Goal: Ask a question

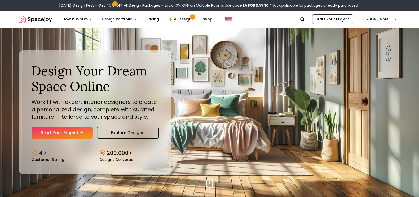
click at [231, 41] on div "Design Your Dream Space Online Work 1:1 with expert interior designers to creat…" at bounding box center [209, 112] width 407 height 169
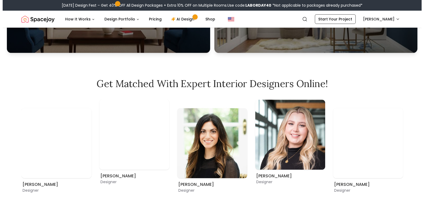
scroll to position [255, 0]
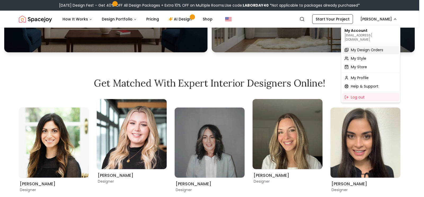
click at [358, 47] on span "My Design Orders" at bounding box center [367, 49] width 32 height 5
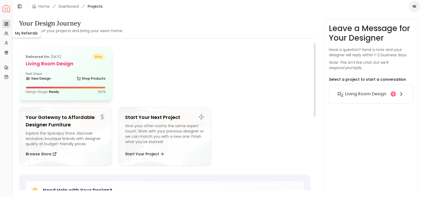
click at [52, 77] on div "View Design Shop Products" at bounding box center [66, 79] width 80 height 5
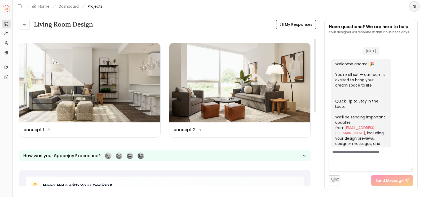
scroll to position [563, 0]
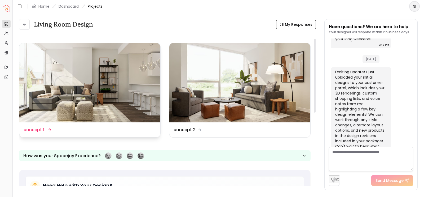
click at [61, 82] on img at bounding box center [89, 82] width 141 height 79
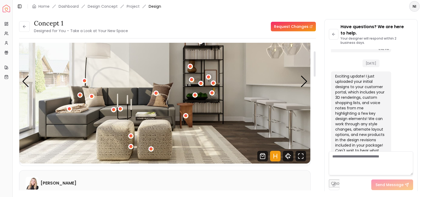
scroll to position [45, 0]
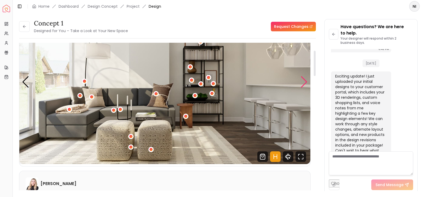
click at [305, 80] on div "Next slide" at bounding box center [303, 82] width 7 height 12
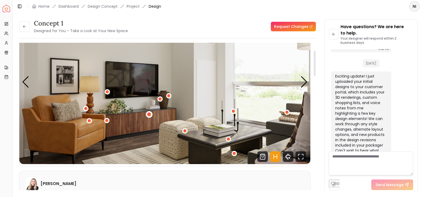
click at [150, 115] on div "2 / 5" at bounding box center [149, 114] width 4 height 4
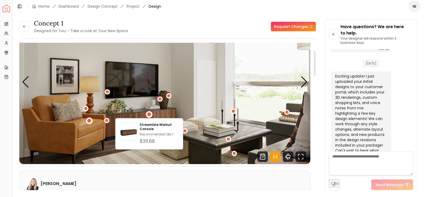
click at [89, 120] on div "2 / 5" at bounding box center [89, 120] width 4 height 4
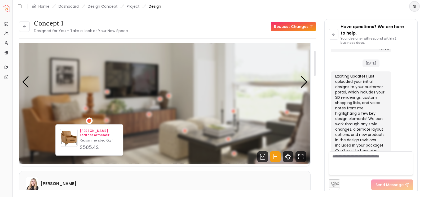
click at [90, 138] on p "Recommended Qty: 1" at bounding box center [99, 140] width 39 height 4
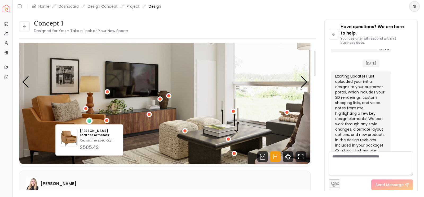
click at [153, 135] on img "2 / 5" at bounding box center [164, 82] width 291 height 164
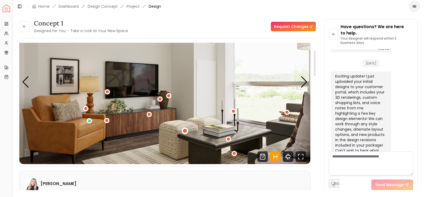
click at [185, 130] on div "2 / 5" at bounding box center [185, 131] width 4 height 4
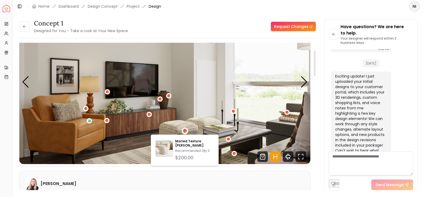
click at [291, 140] on img "2 / 5" at bounding box center [164, 82] width 291 height 164
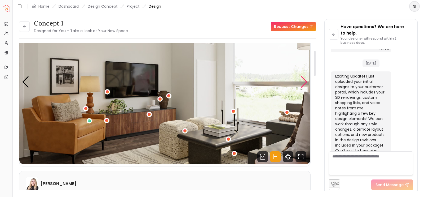
click at [305, 83] on div "Next slide" at bounding box center [303, 82] width 7 height 12
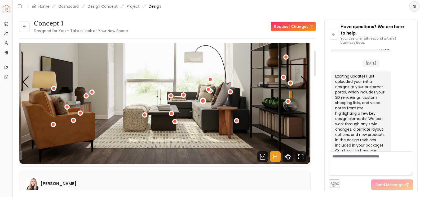
click at [205, 101] on div "3 / 5" at bounding box center [203, 100] width 7 height 7
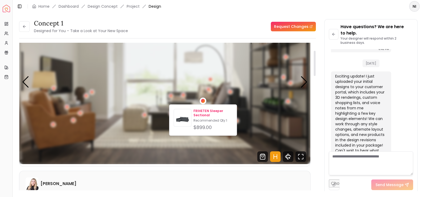
click at [205, 111] on p "FRIHETEN Sleeper Sectional" at bounding box center [212, 113] width 39 height 8
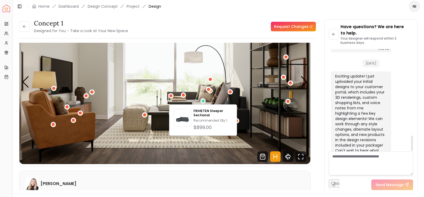
click at [349, 161] on textarea at bounding box center [371, 163] width 84 height 24
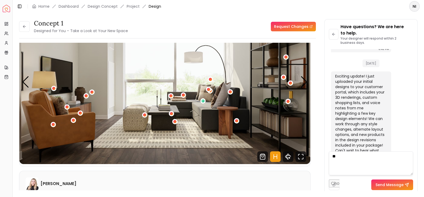
type textarea "*"
type textarea "**********"
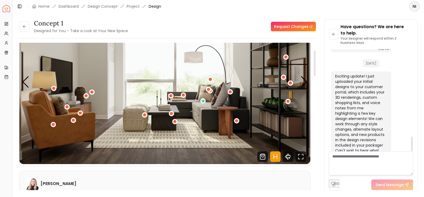
scroll to position [613, 0]
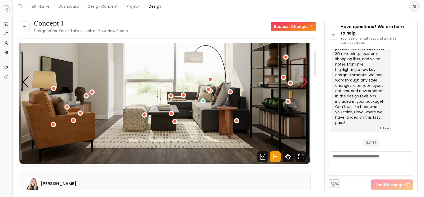
click at [302, 81] on div "Next slide" at bounding box center [303, 82] width 7 height 12
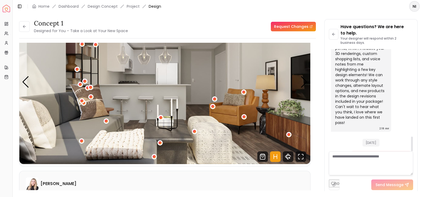
click at [356, 160] on textarea at bounding box center [371, 163] width 84 height 24
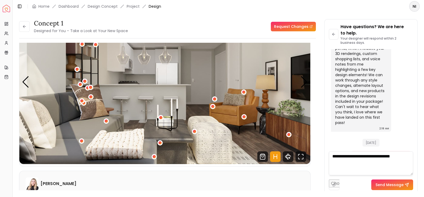
type textarea "**********"
click at [375, 183] on button "Send Message" at bounding box center [392, 184] width 42 height 11
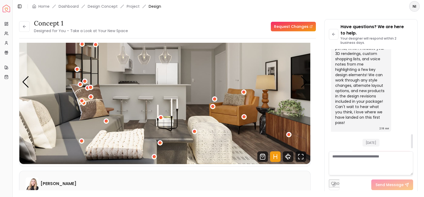
scroll to position [633, 0]
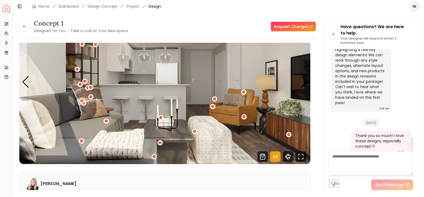
click at [349, 160] on textarea at bounding box center [371, 163] width 84 height 24
type textarea "*"
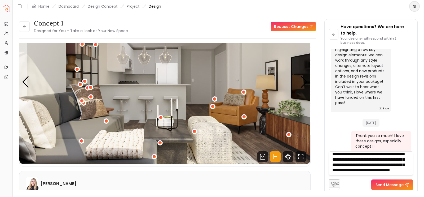
scroll to position [11, 0]
type textarea "**********"
click at [399, 185] on button "Send Message" at bounding box center [392, 184] width 42 height 11
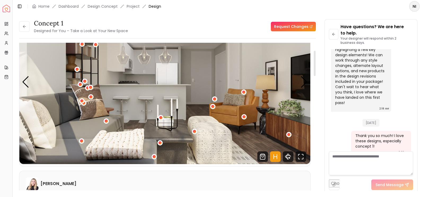
scroll to position [0, 0]
